Goal: Navigation & Orientation: Find specific page/section

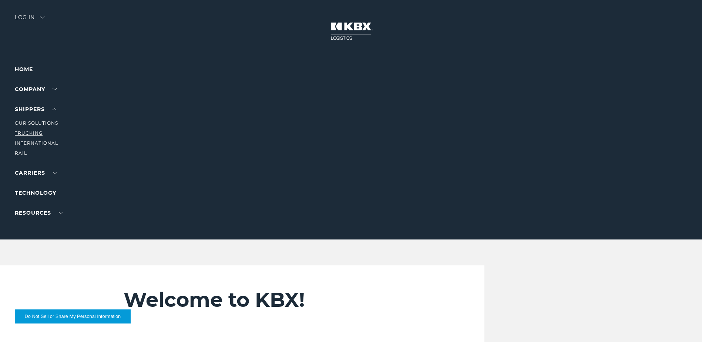
click at [32, 133] on link "Trucking" at bounding box center [29, 133] width 28 height 6
